Goal: Task Accomplishment & Management: Manage account settings

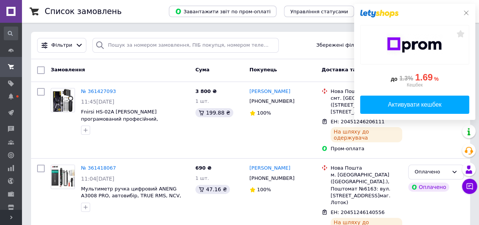
click at [466, 12] on icon at bounding box center [467, 13] width 6 height 6
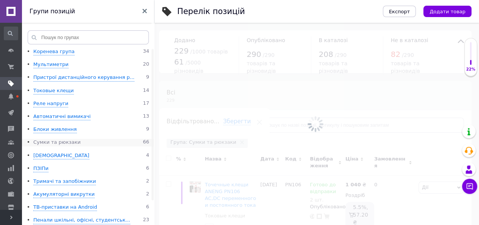
click at [69, 140] on div "Сумки та рюкзаки" at bounding box center [56, 142] width 47 height 7
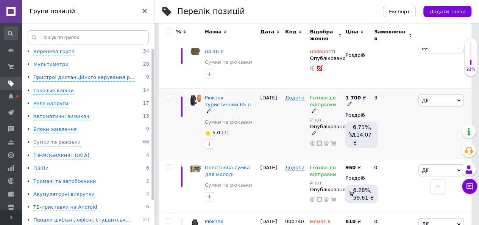
scroll to position [808, 0]
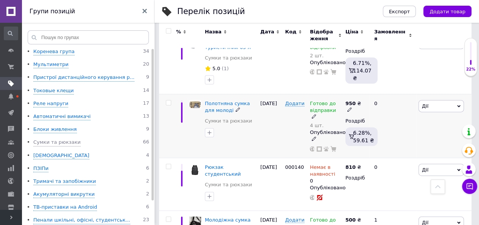
click at [316, 114] on use at bounding box center [314, 116] width 4 height 4
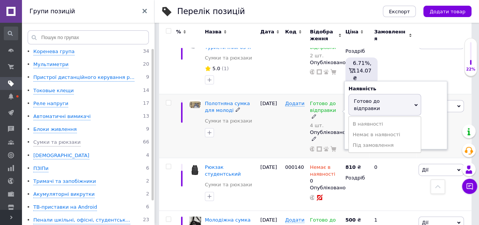
click at [374, 98] on span "Готово до відправки" at bounding box center [367, 104] width 26 height 13
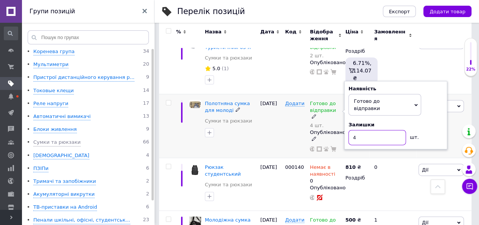
drag, startPoint x: 360, startPoint y: 117, endPoint x: 344, endPoint y: 123, distance: 17.5
click at [344, 123] on div "Полотняна сумка для молоді Сумки та рюкзаки [DATE] Додати Готово до відправки 4…" at bounding box center [315, 126] width 313 height 64
type input "2"
click at [271, 124] on div "[DATE]" at bounding box center [270, 126] width 25 height 64
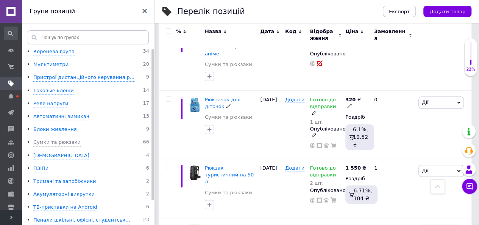
scroll to position [1913, 0]
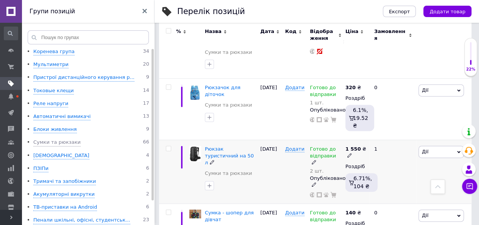
click at [316, 160] on icon at bounding box center [314, 162] width 5 height 5
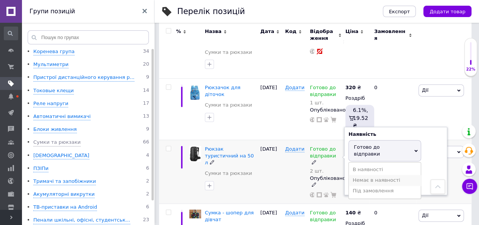
click at [371, 175] on li "Немає в наявності" at bounding box center [385, 180] width 72 height 11
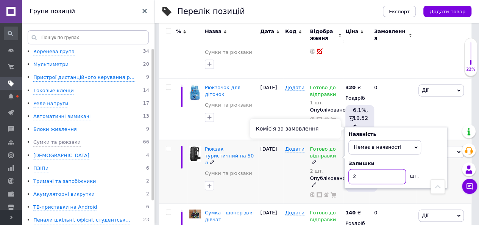
drag, startPoint x: 369, startPoint y: 116, endPoint x: 343, endPoint y: 138, distance: 33.9
click at [344, 139] on div "Рюкзак туристичний на 50 л Сумки та [GEOGRAPHIC_DATA] [DATE] Додати Готово до в…" at bounding box center [315, 171] width 313 height 64
type input "0"
click at [257, 179] on div at bounding box center [231, 185] width 55 height 12
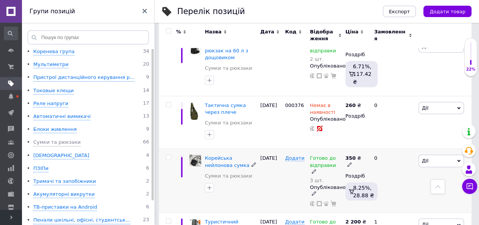
scroll to position [2318, 0]
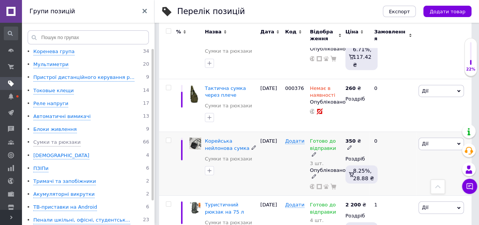
click at [316, 152] on icon at bounding box center [314, 154] width 5 height 5
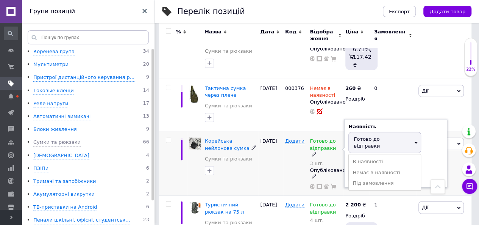
click at [373, 136] on span "Готово до відправки" at bounding box center [367, 142] width 26 height 13
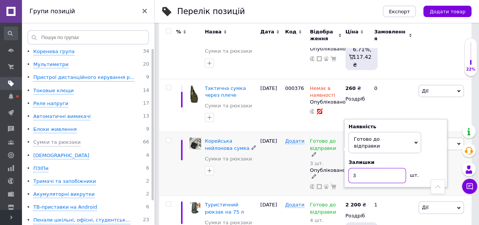
drag, startPoint x: 374, startPoint y: 103, endPoint x: 345, endPoint y: 111, distance: 29.9
click at [345, 119] on div "Наявність [PERSON_NAME] до відправки В наявності Немає в наявності Під замовлен…" at bounding box center [396, 153] width 103 height 68
type input "1"
click at [258, 132] on div "[DATE]" at bounding box center [270, 164] width 25 height 64
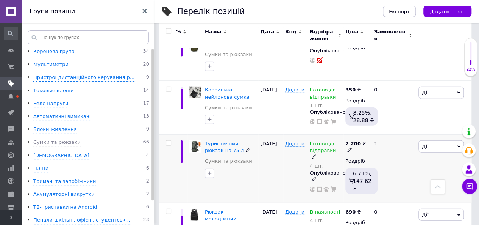
scroll to position [2419, 0]
